Goal: Transaction & Acquisition: Purchase product/service

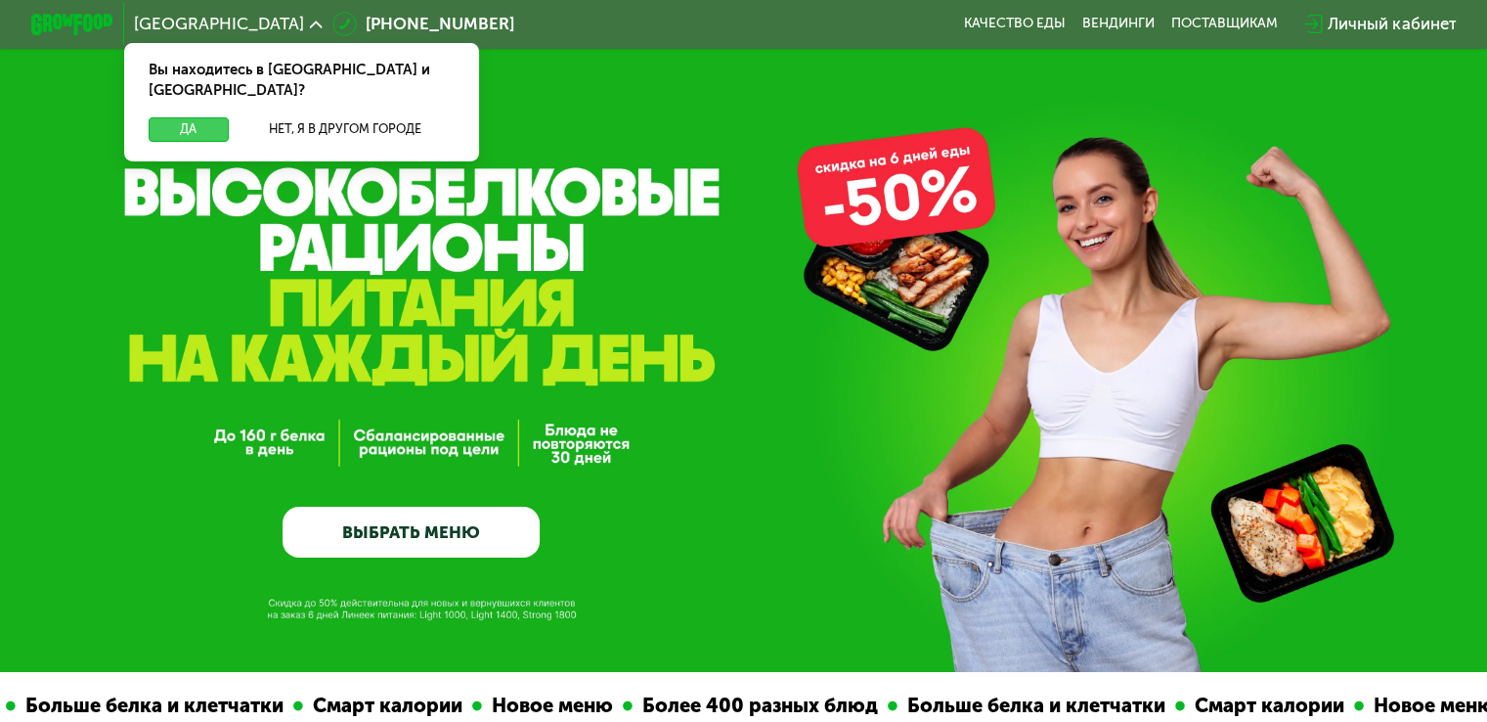
click at [189, 117] on button "Да" at bounding box center [188, 129] width 79 height 24
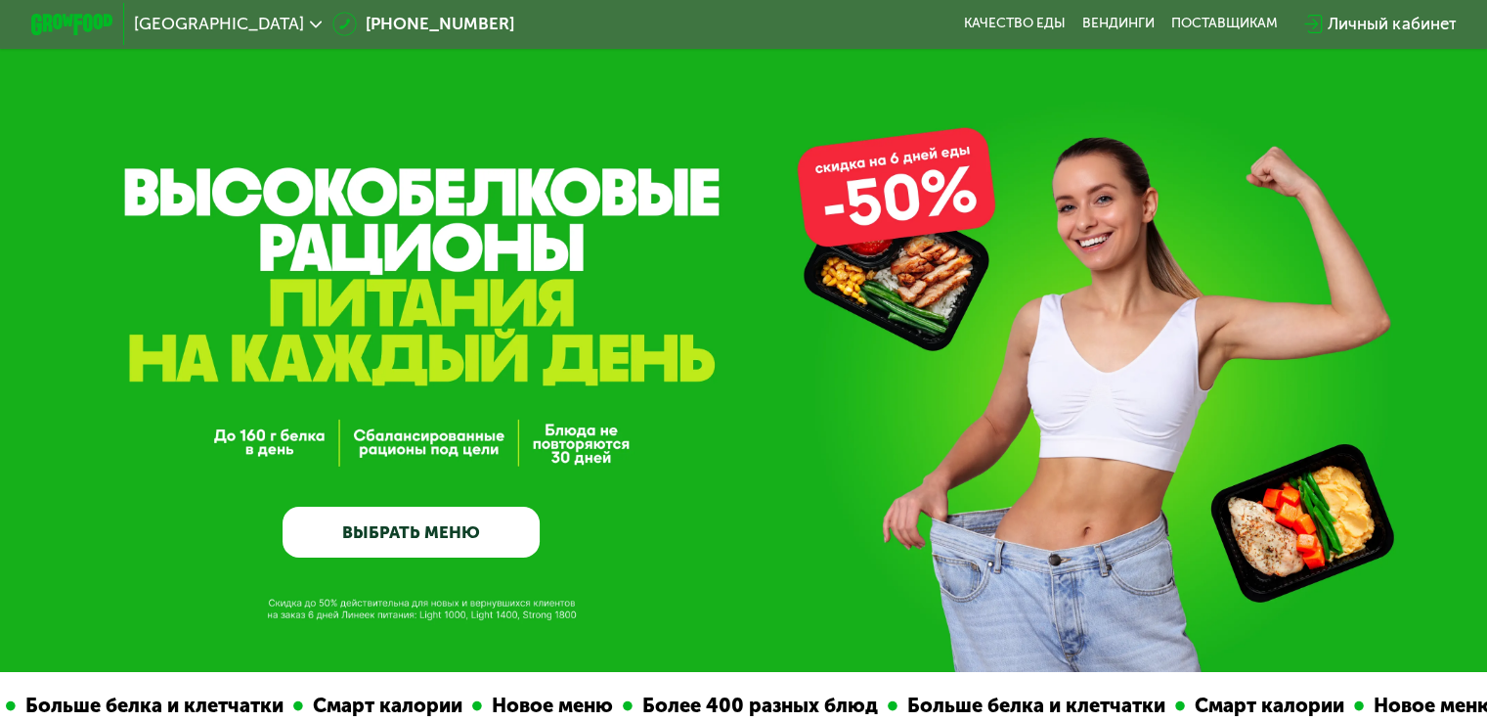
click at [430, 536] on link "ВЫБРАТЬ МЕНЮ" at bounding box center [411, 532] width 257 height 52
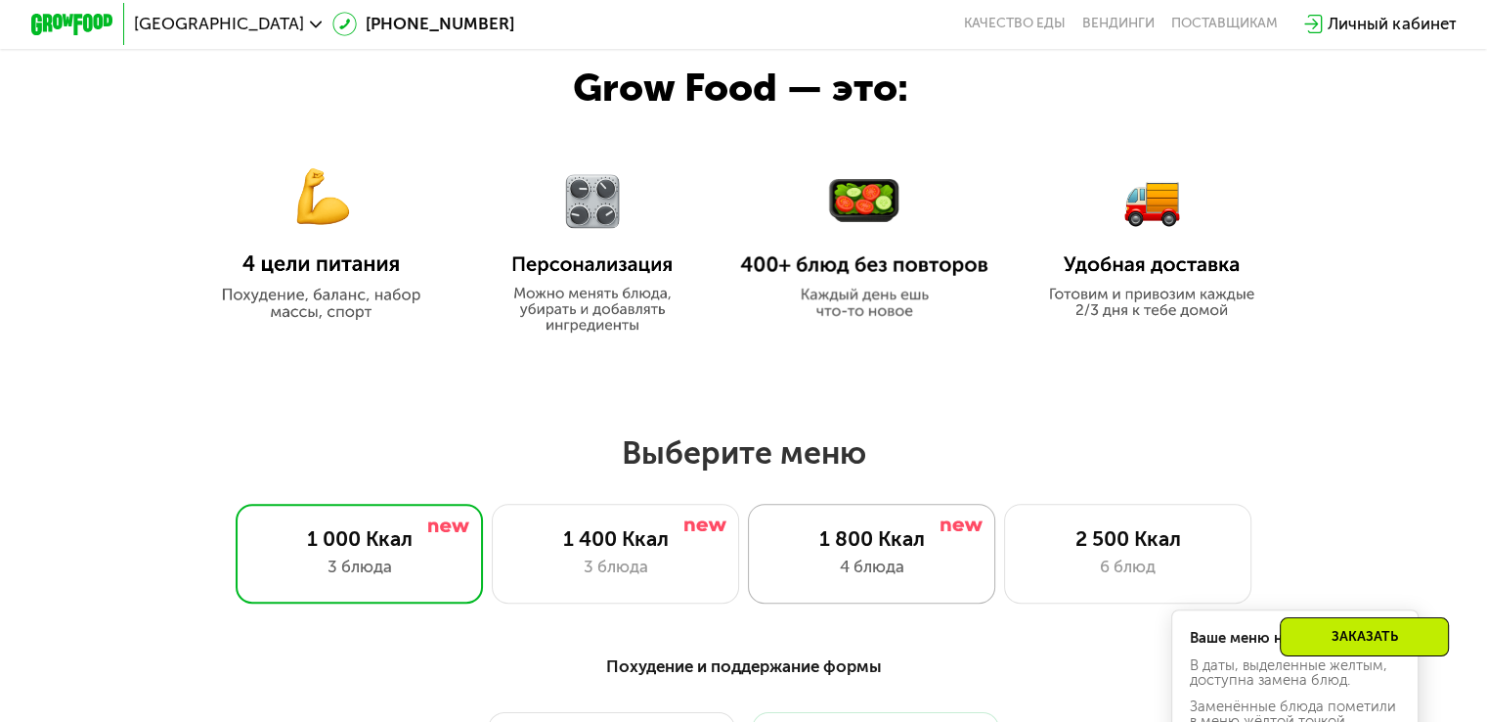
scroll to position [1216, 0]
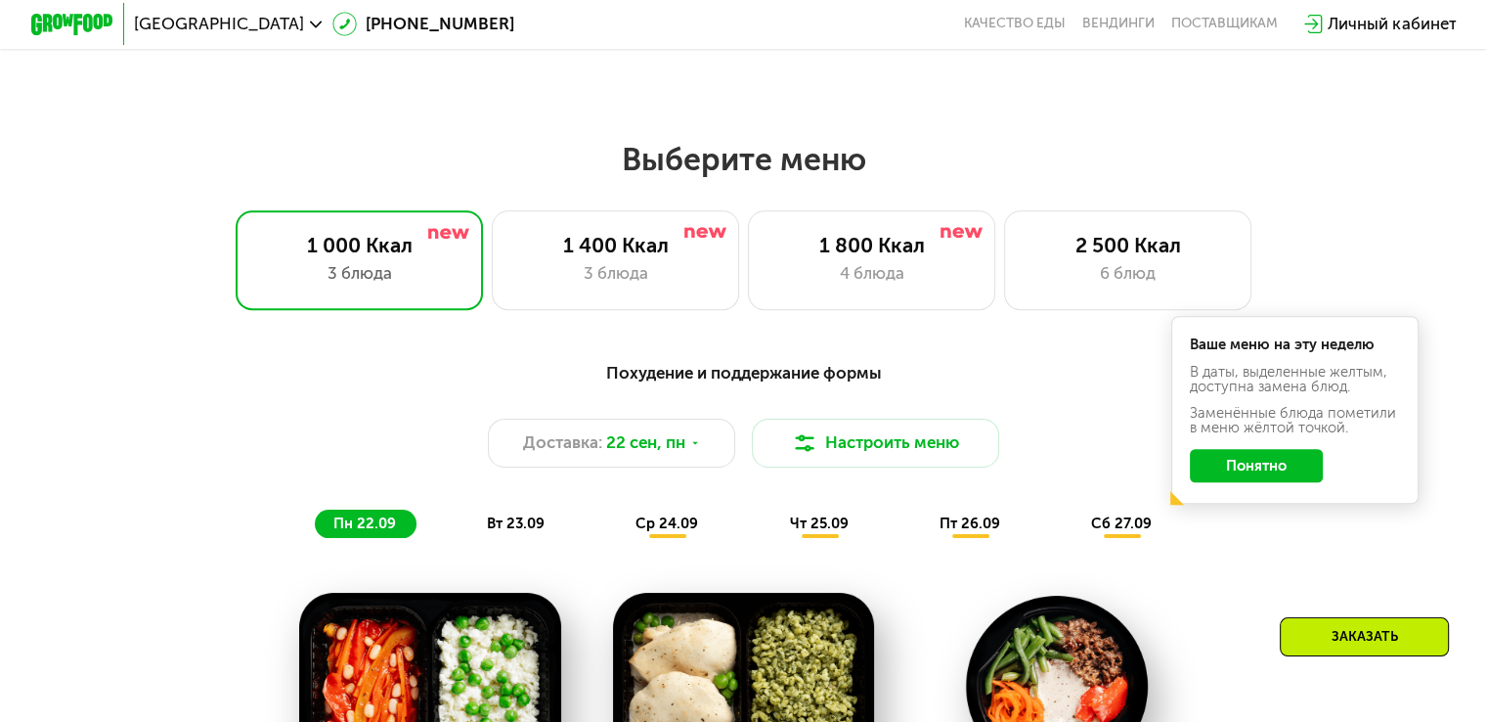
click at [1233, 466] on button "Понятно" at bounding box center [1256, 465] width 133 height 33
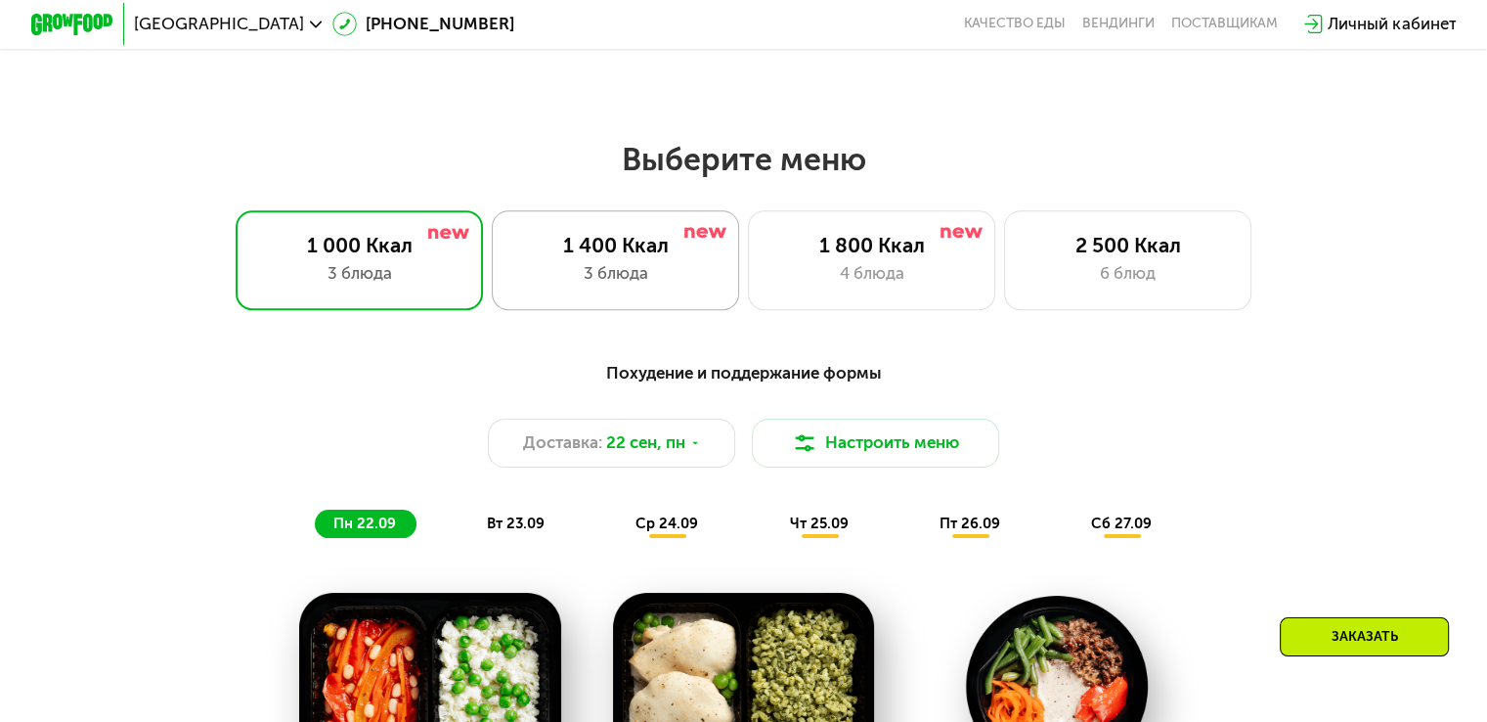
click at [611, 284] on div "3 блюда" at bounding box center [615, 273] width 204 height 24
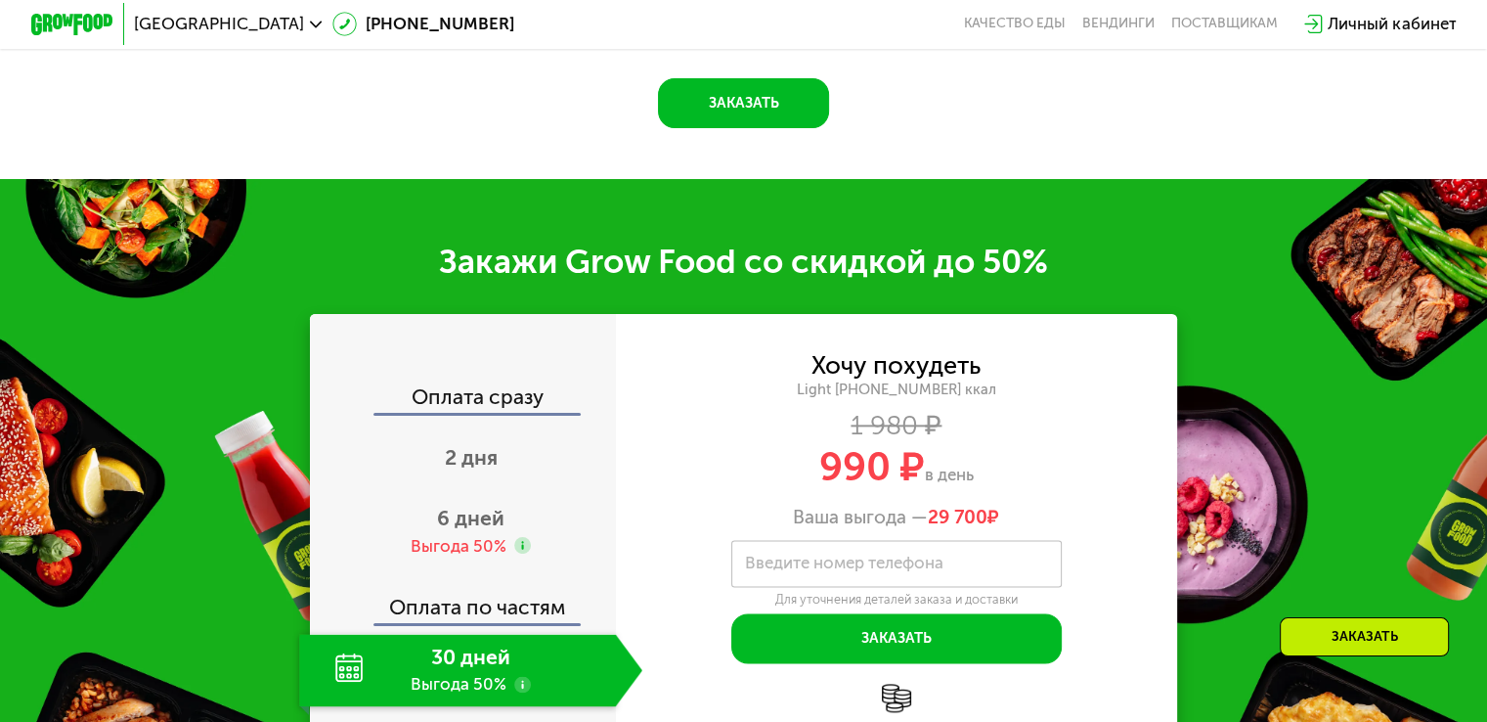
scroll to position [2487, 0]
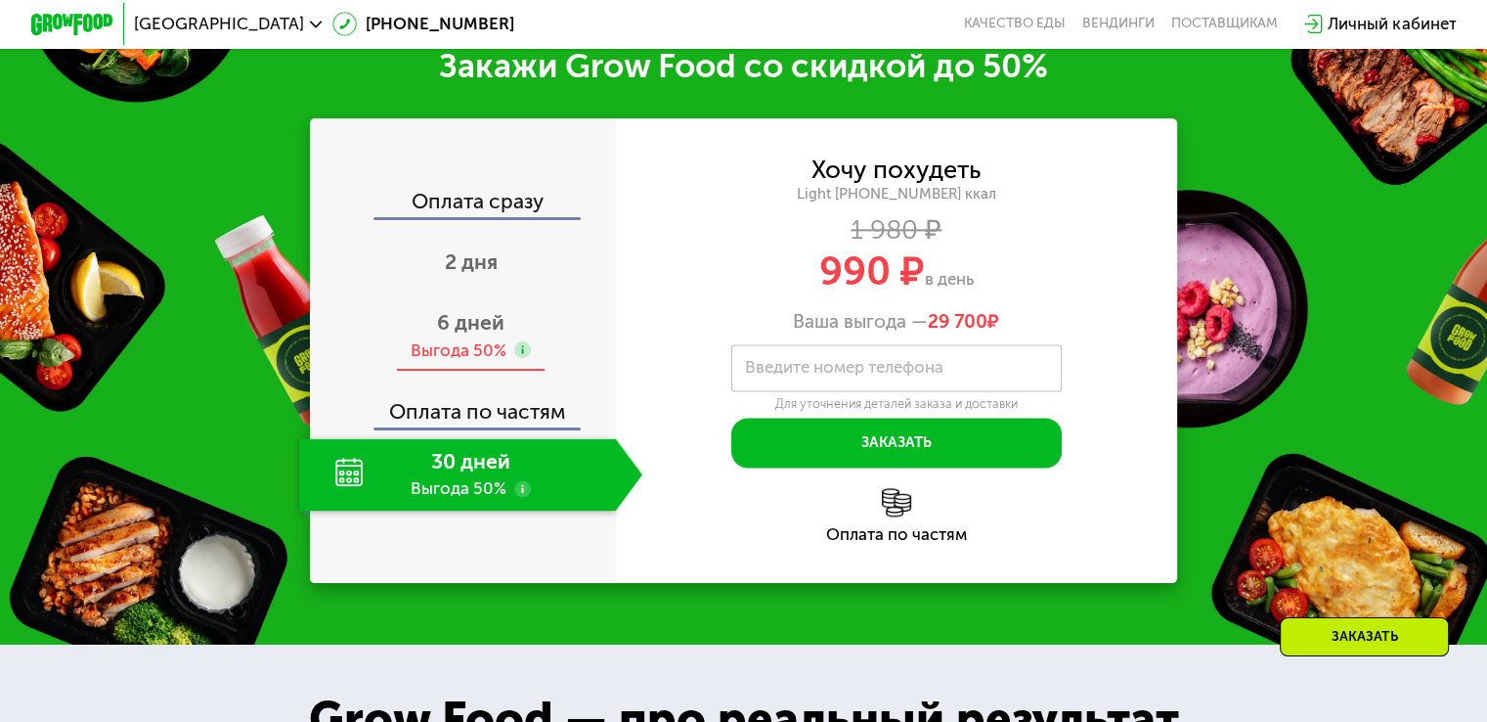
click at [485, 362] on div "Выгода 50%" at bounding box center [459, 350] width 96 height 22
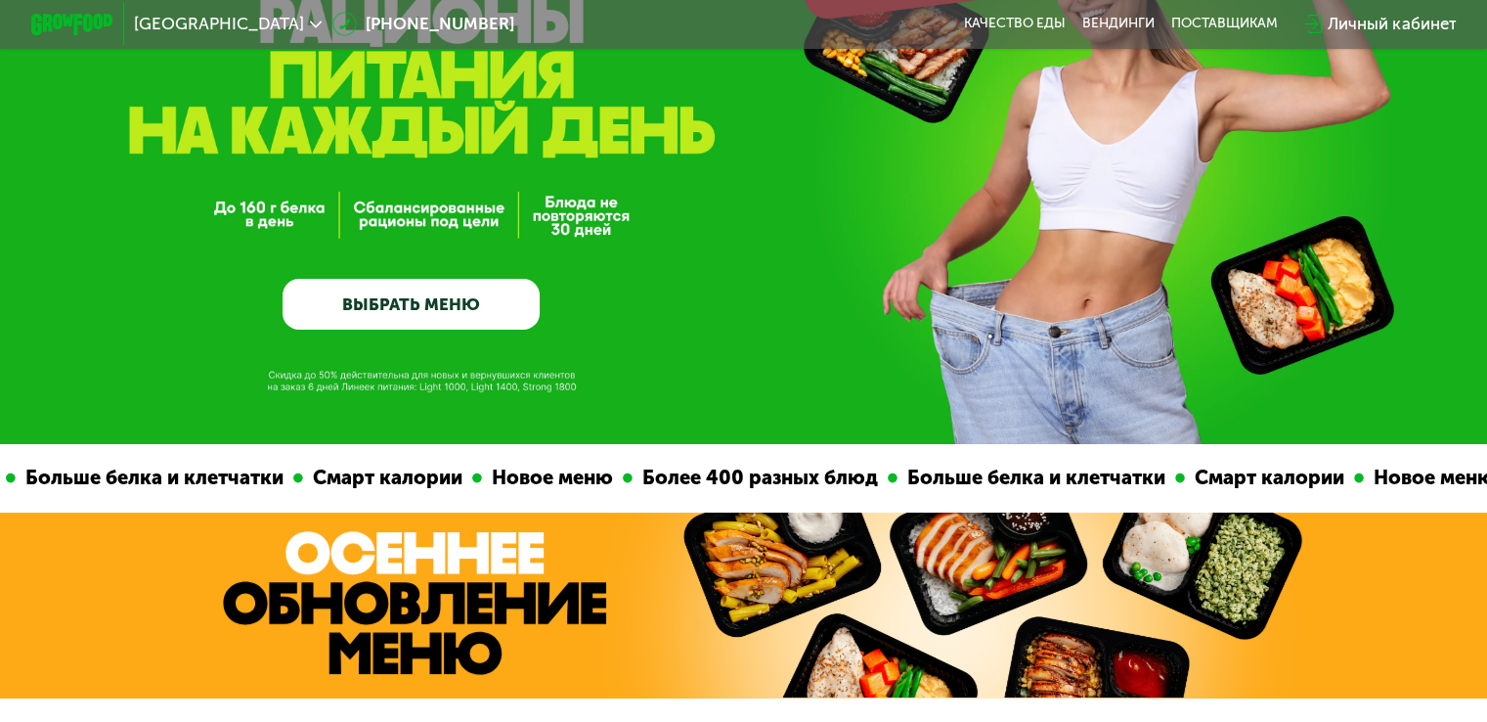
scroll to position [43, 0]
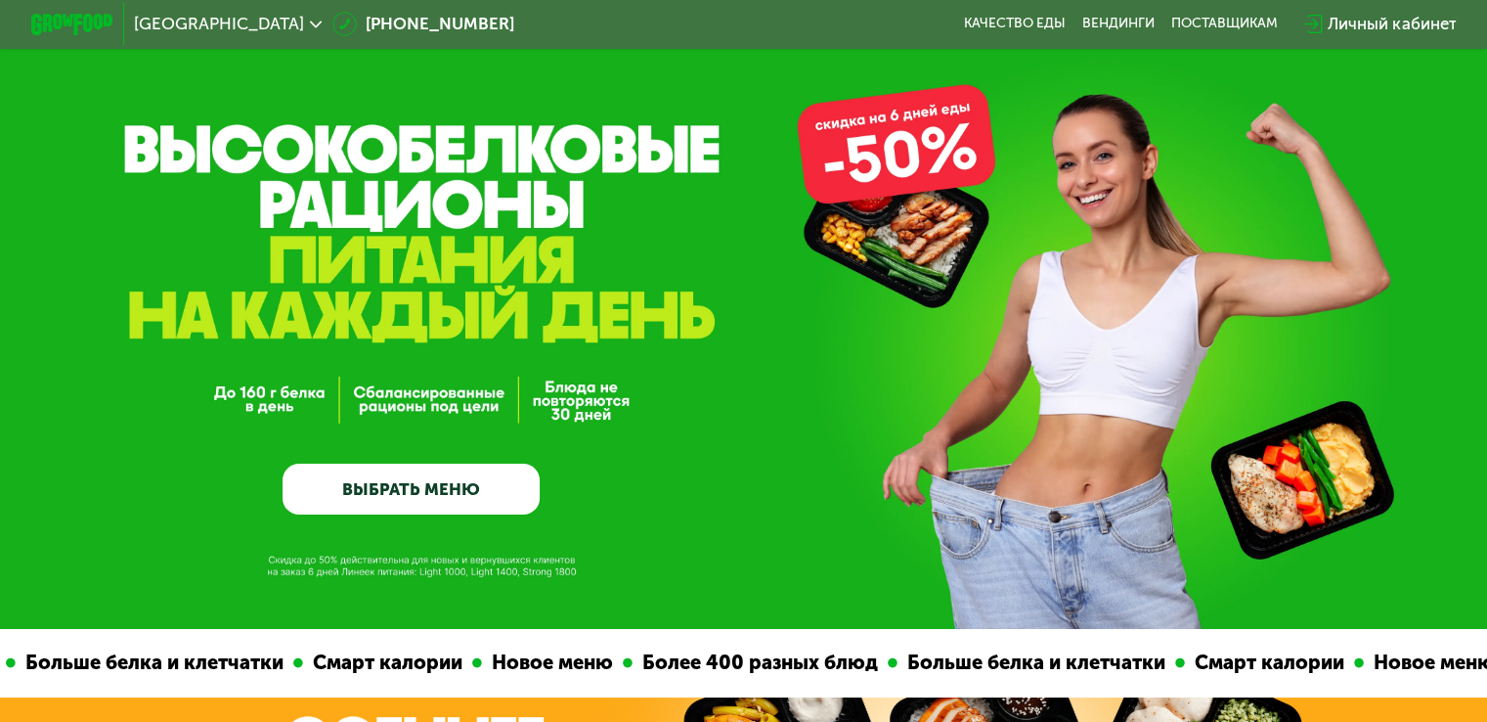
click at [408, 494] on link "ВЫБРАТЬ МЕНЮ" at bounding box center [411, 489] width 257 height 52
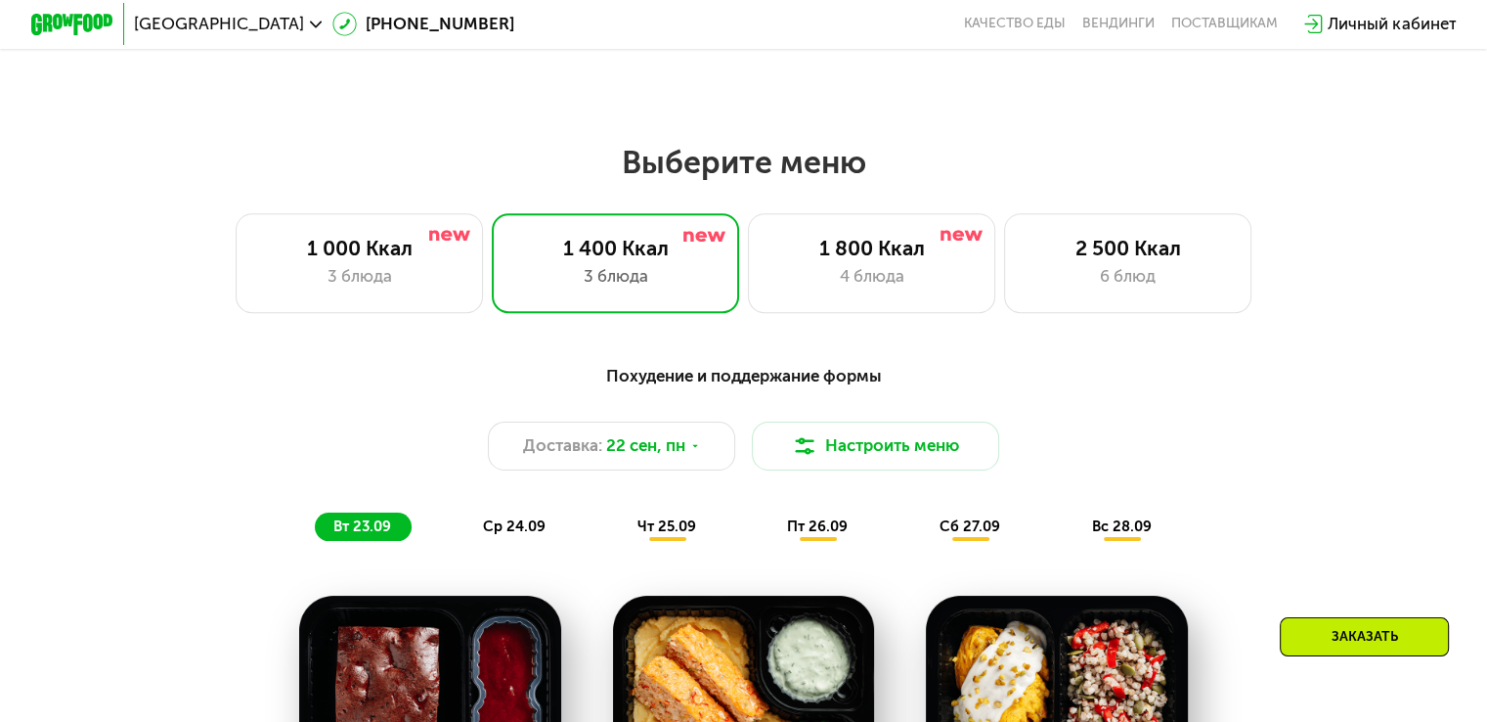
scroll to position [923, 0]
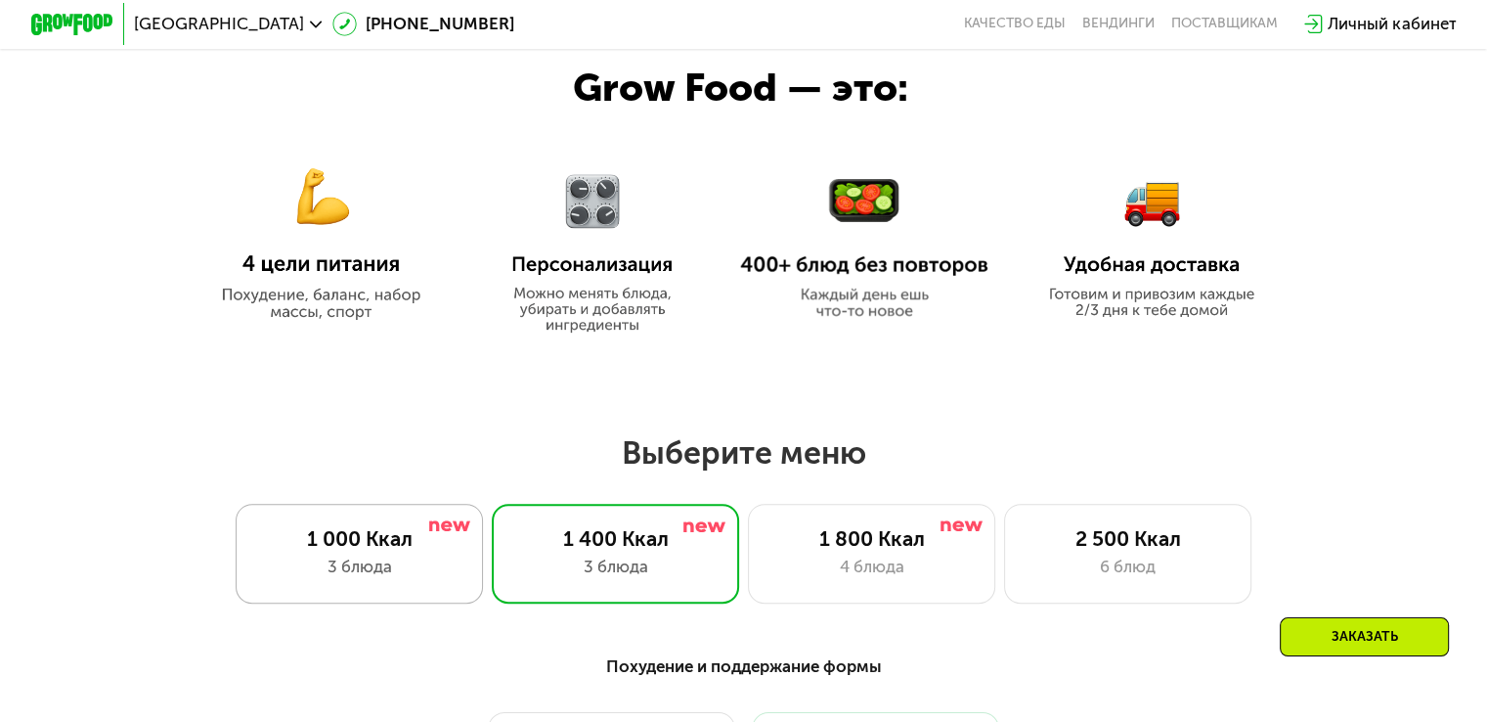
click at [340, 541] on div "1 000 Ккал" at bounding box center [359, 538] width 204 height 24
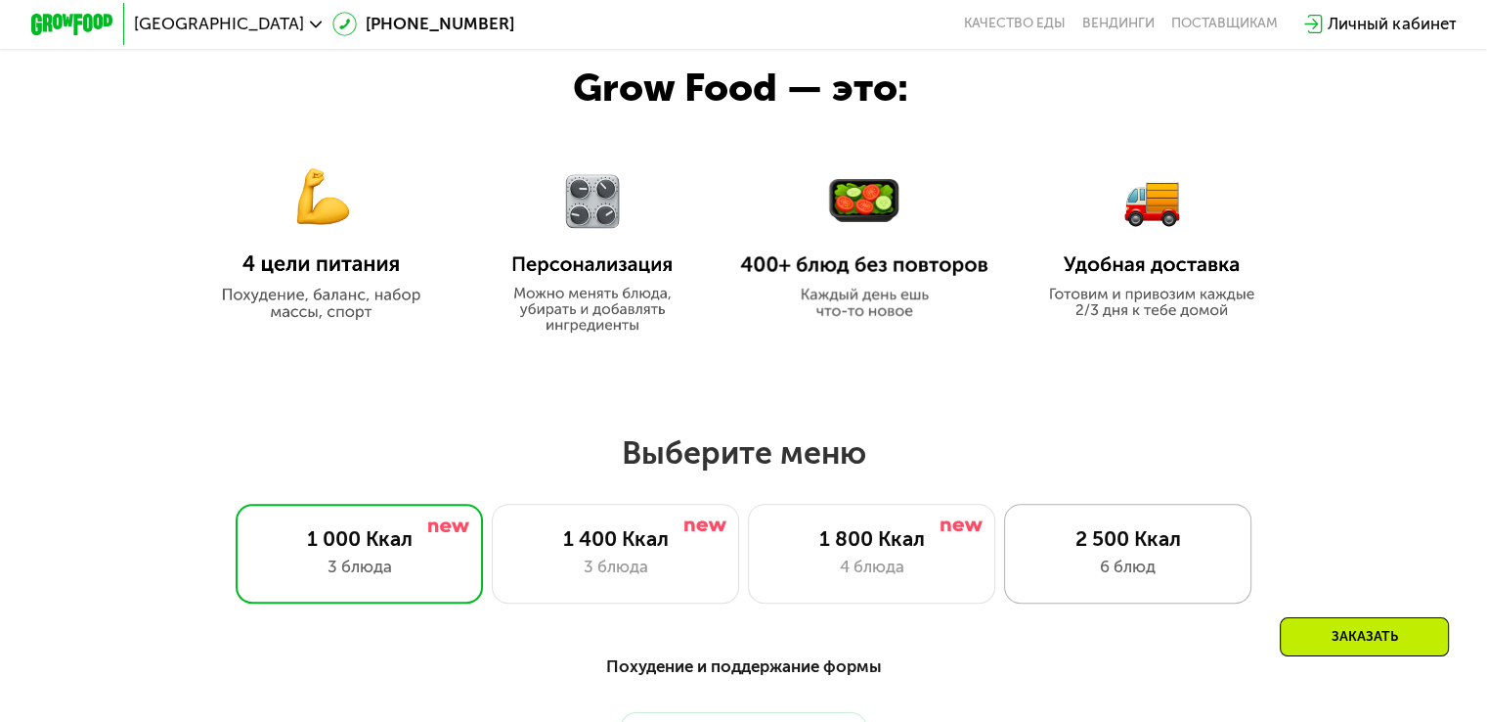
click at [1136, 542] on div "2 500 Ккал" at bounding box center [1128, 538] width 204 height 24
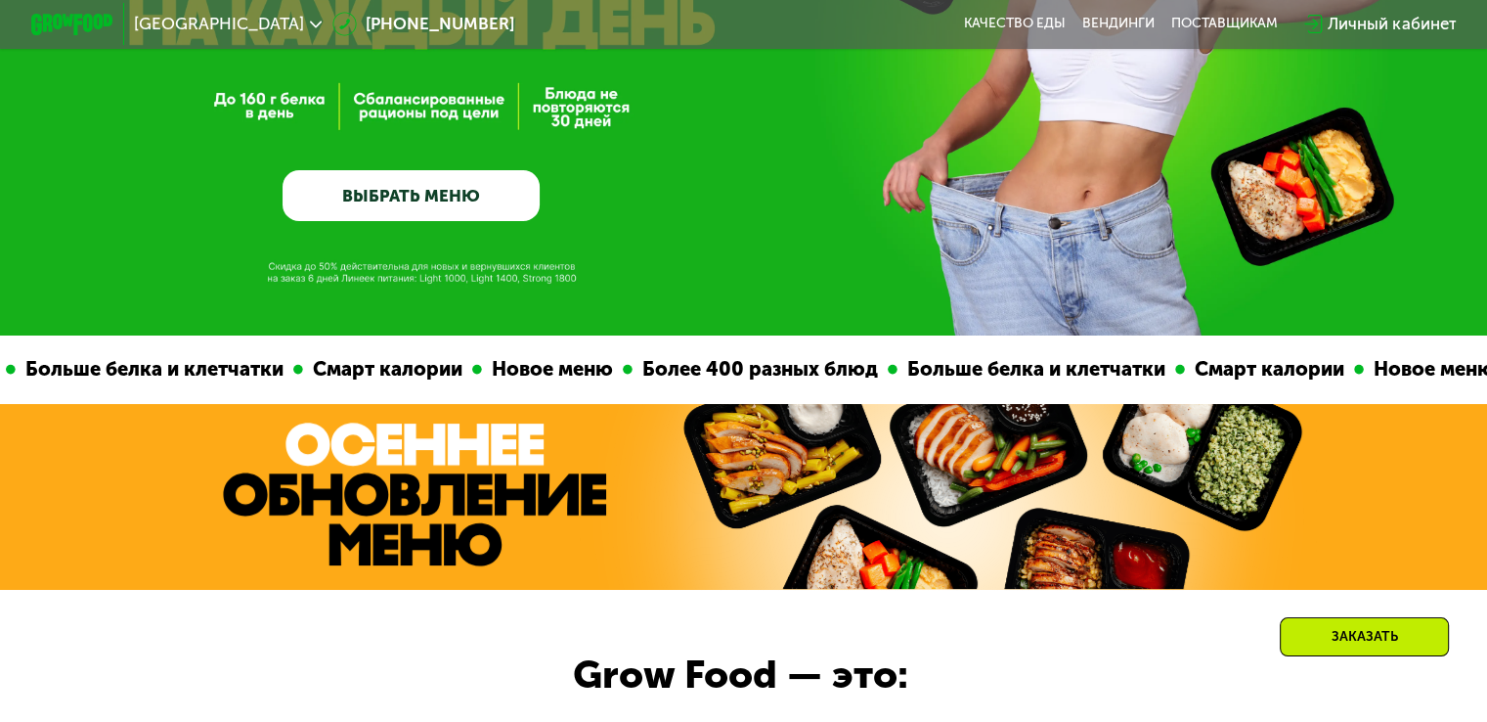
scroll to position [0, 0]
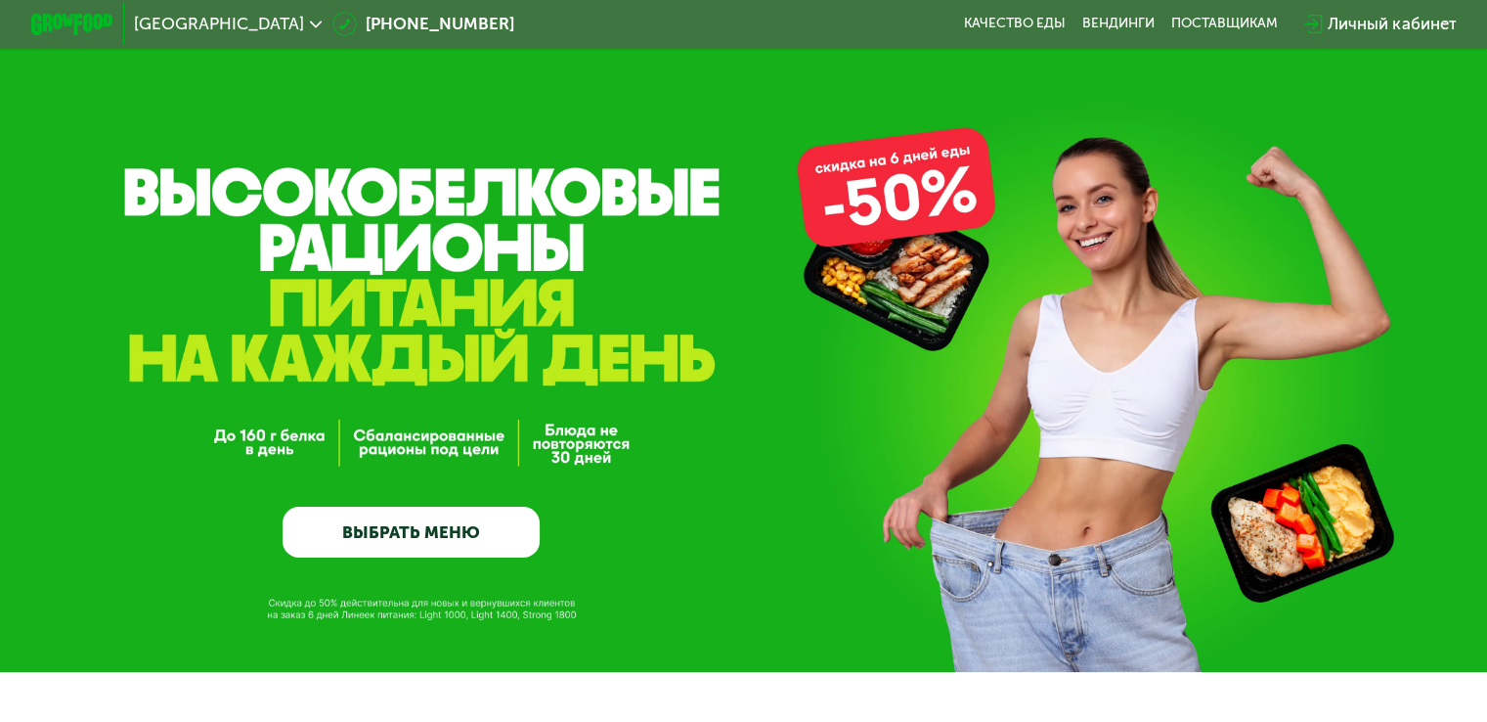
click at [415, 521] on link "ВЫБРАТЬ МЕНЮ" at bounding box center [411, 532] width 257 height 52
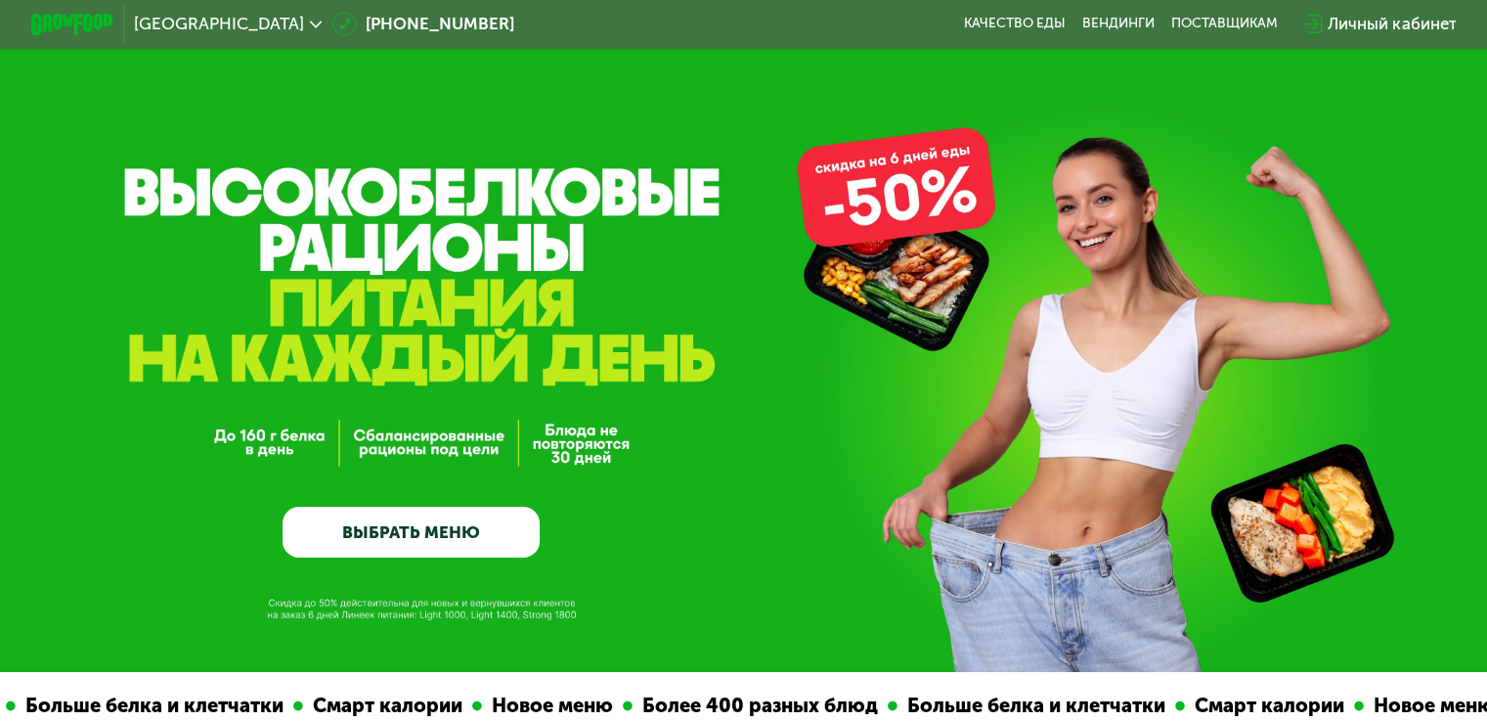
click at [407, 206] on div "GrowFood — доставка правильного питания ВЫБРАТЬ МЕНЮ" at bounding box center [743, 336] width 1487 height 672
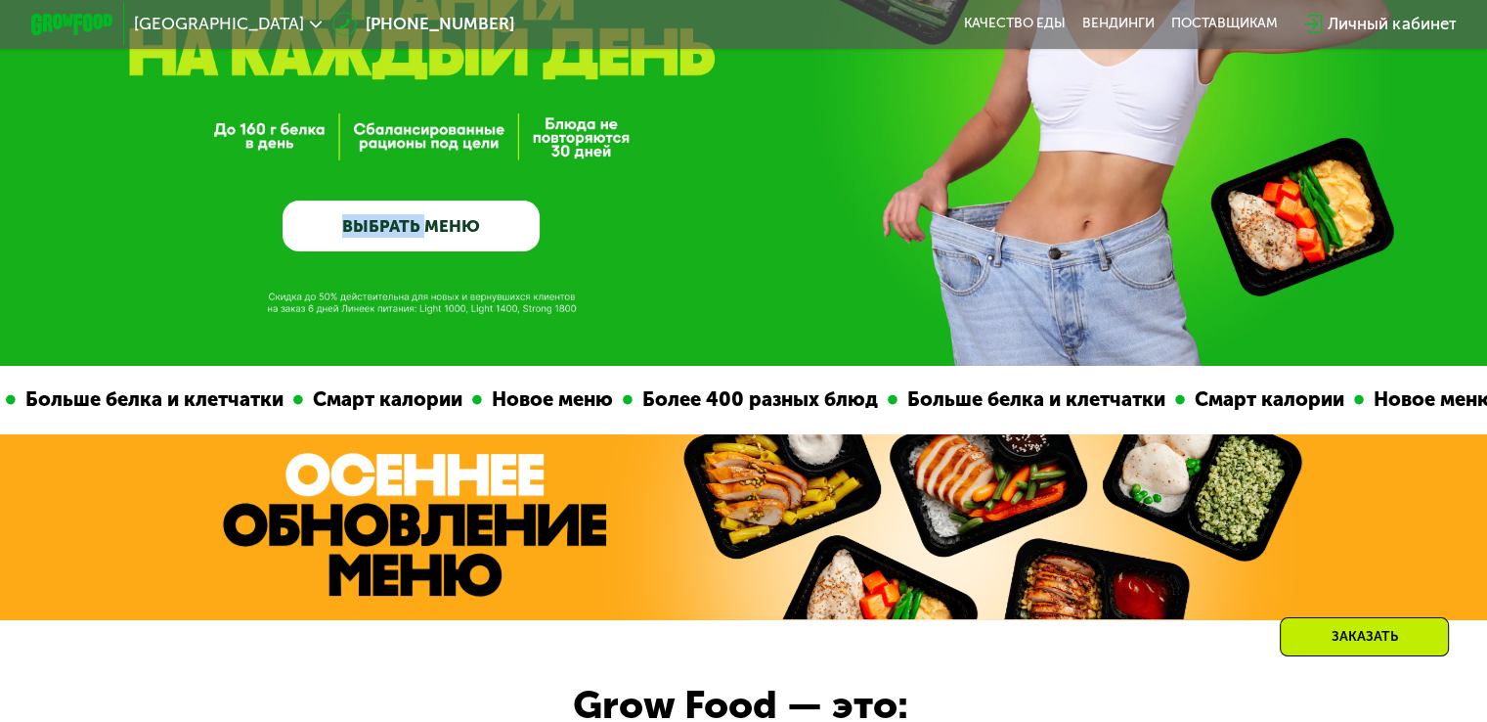
scroll to position [684, 0]
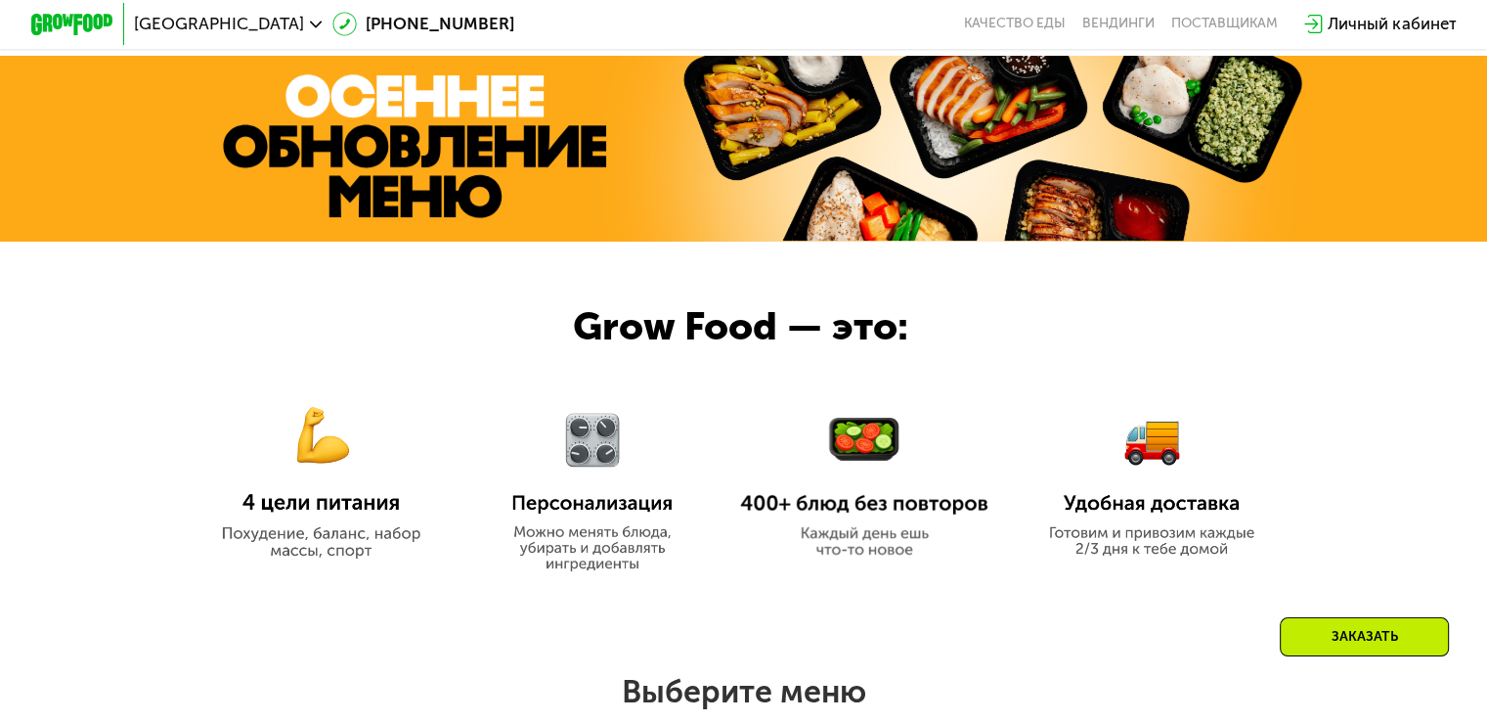
click at [475, 142] on img at bounding box center [414, 146] width 383 height 144
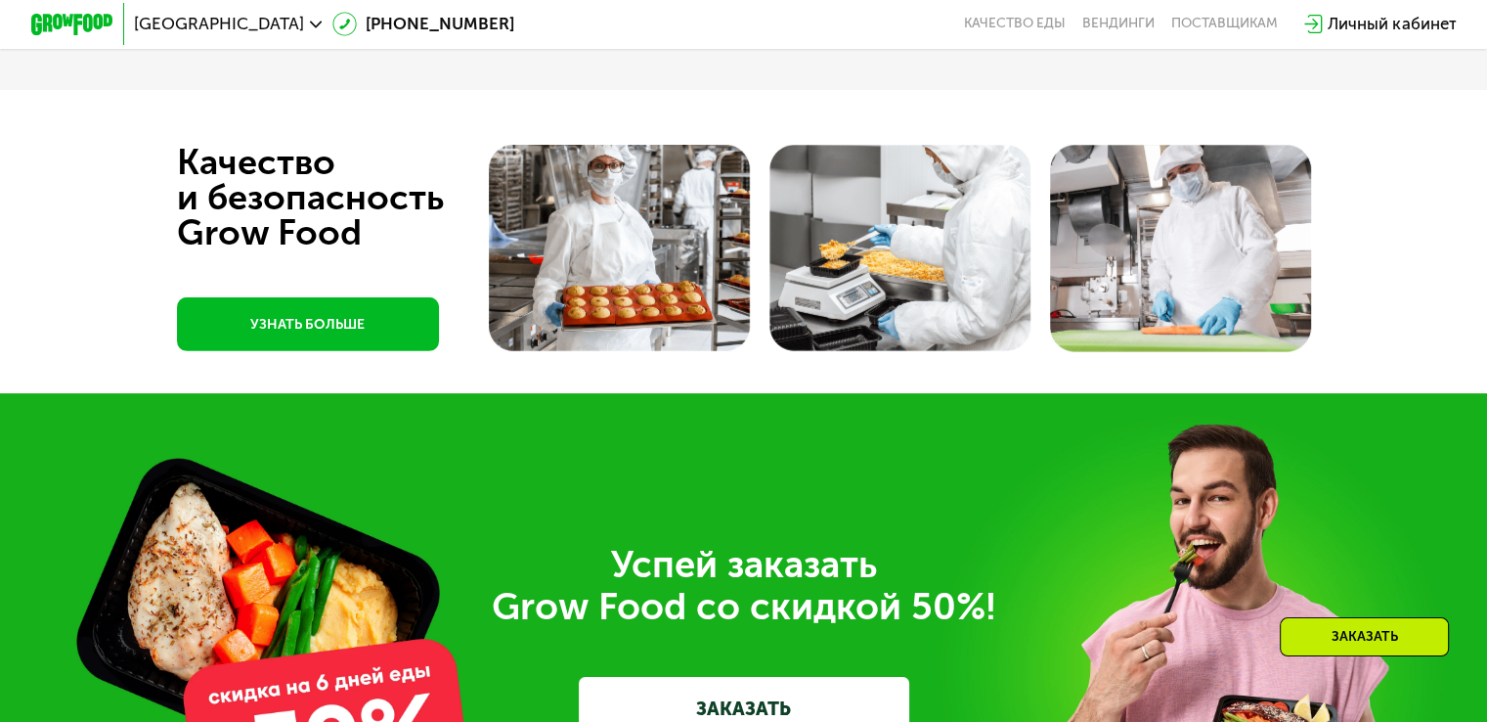
scroll to position [5671, 0]
